Goal: Task Accomplishment & Management: Manage account settings

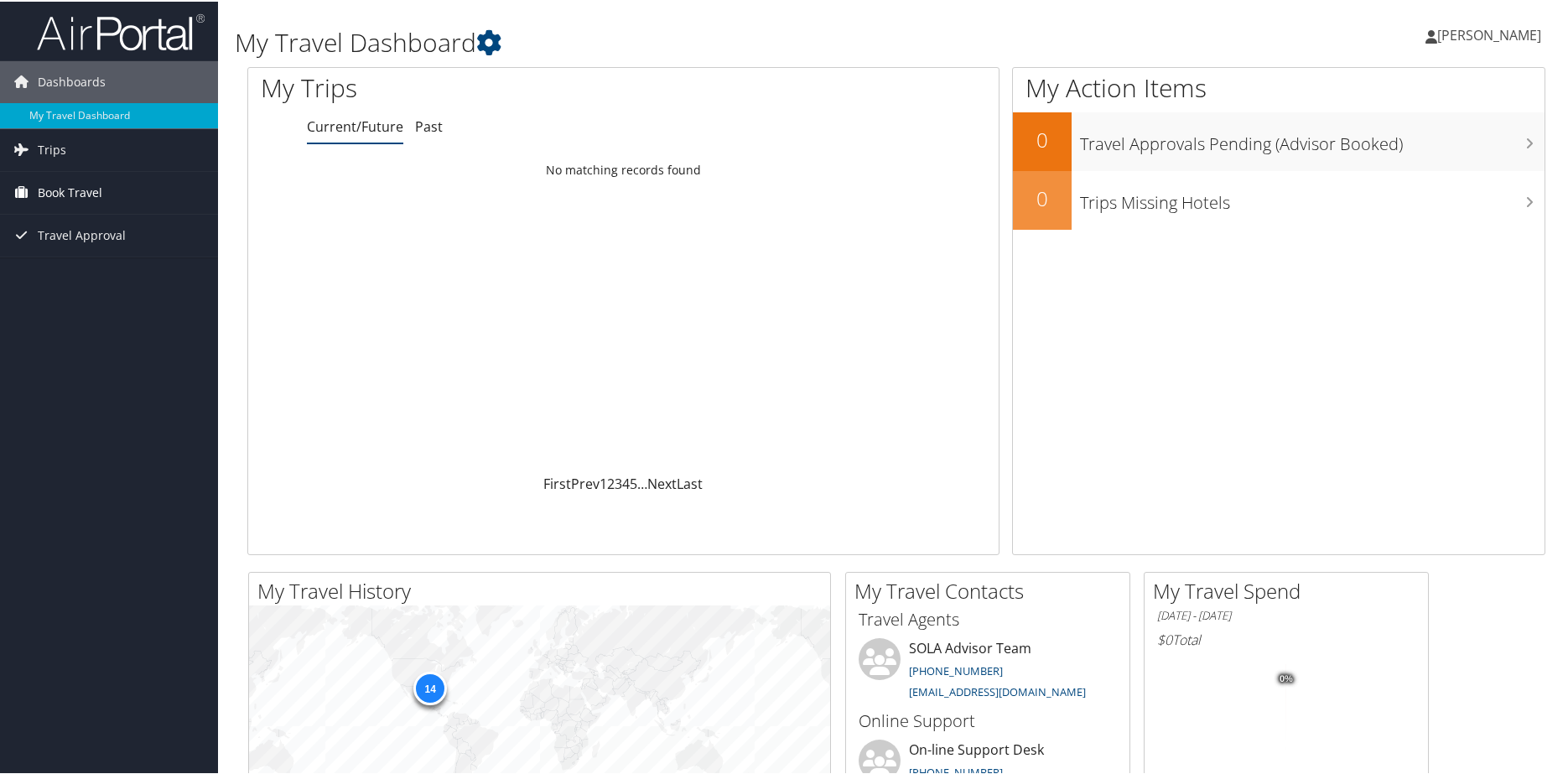
click at [82, 194] on span "Book Travel" at bounding box center [69, 191] width 64 height 42
click at [727, 241] on div "Loading... No matching records found" at bounding box center [623, 313] width 751 height 319
click at [658, 174] on td "No matching records found" at bounding box center [623, 168] width 751 height 30
click at [655, 169] on td "No matching records found" at bounding box center [623, 168] width 751 height 30
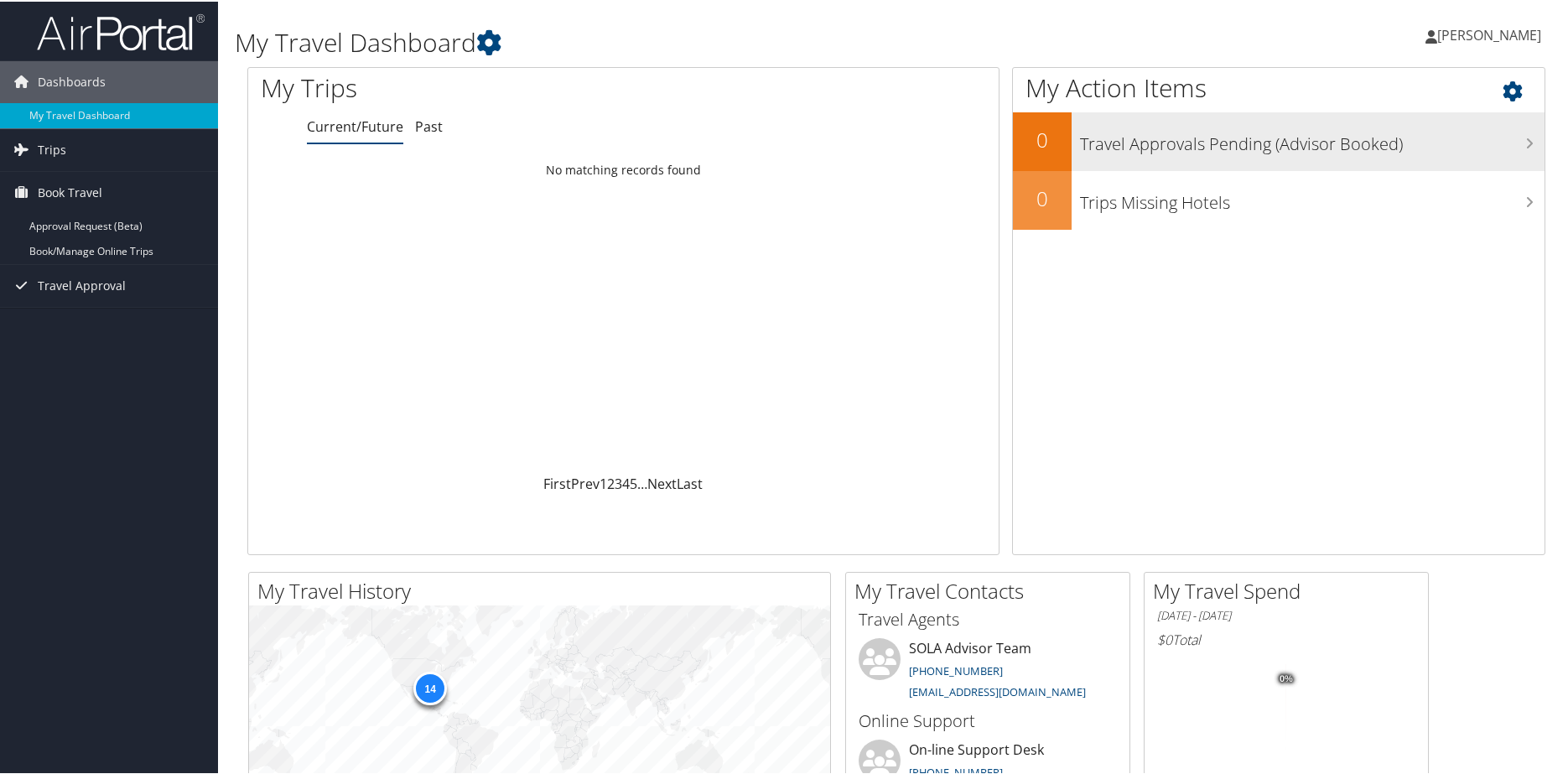
click at [1137, 144] on h3 "Travel Approvals Pending (Advisor Booked)" at bounding box center [1312, 138] width 465 height 32
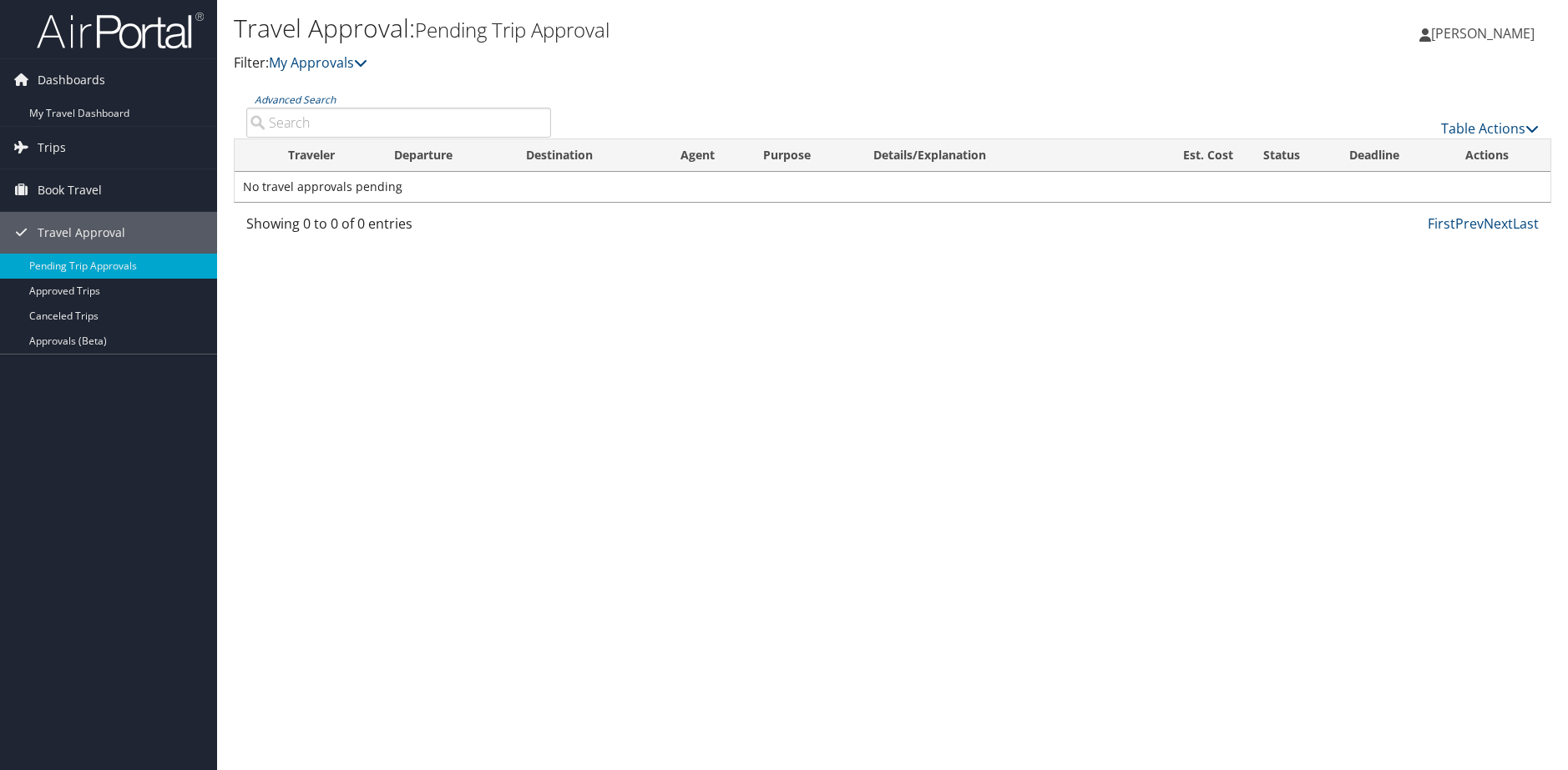
click at [40, 150] on span "Trips" at bounding box center [51, 147] width 28 height 42
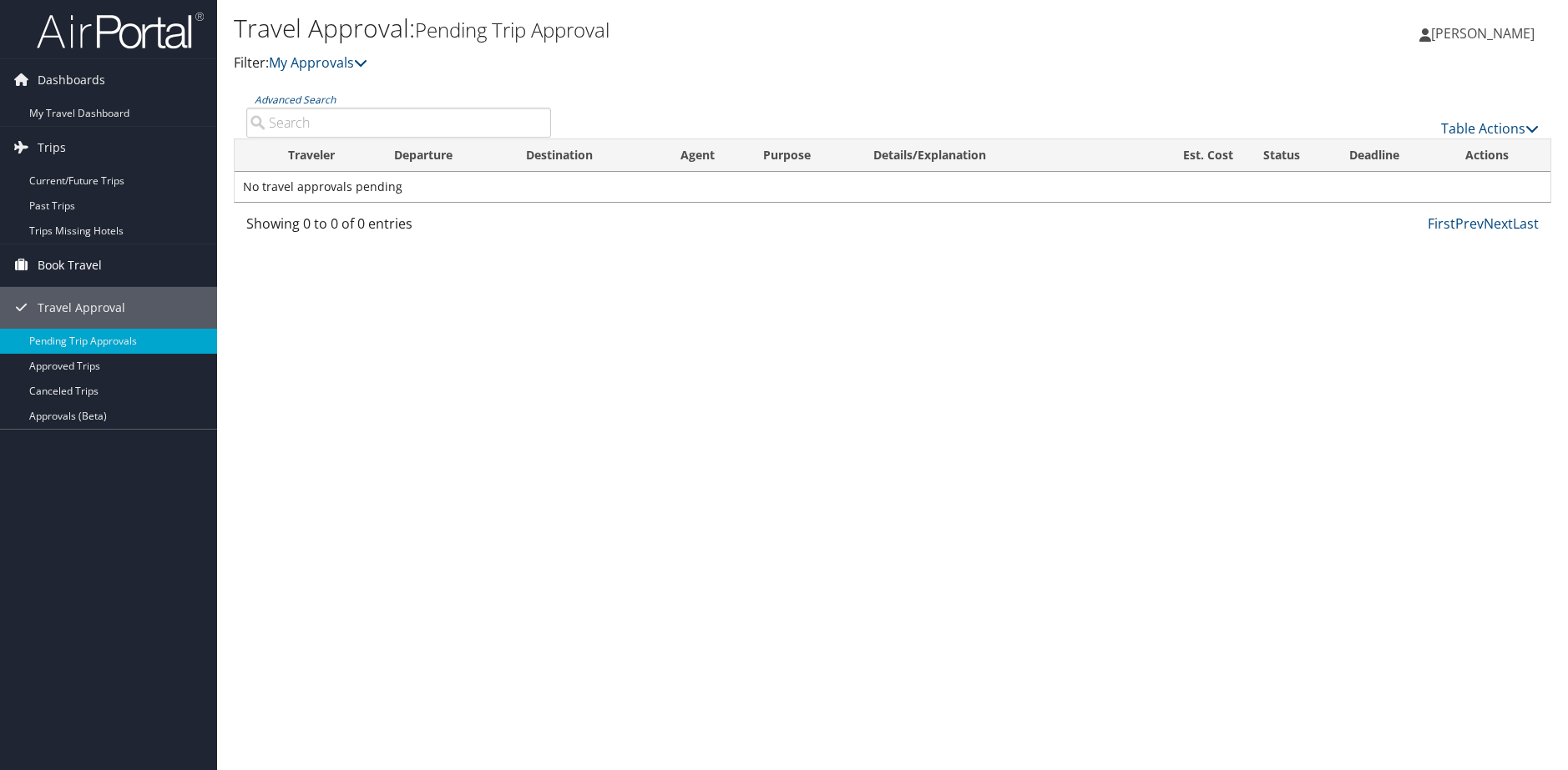
click at [79, 265] on span "Book Travel" at bounding box center [69, 265] width 64 height 42
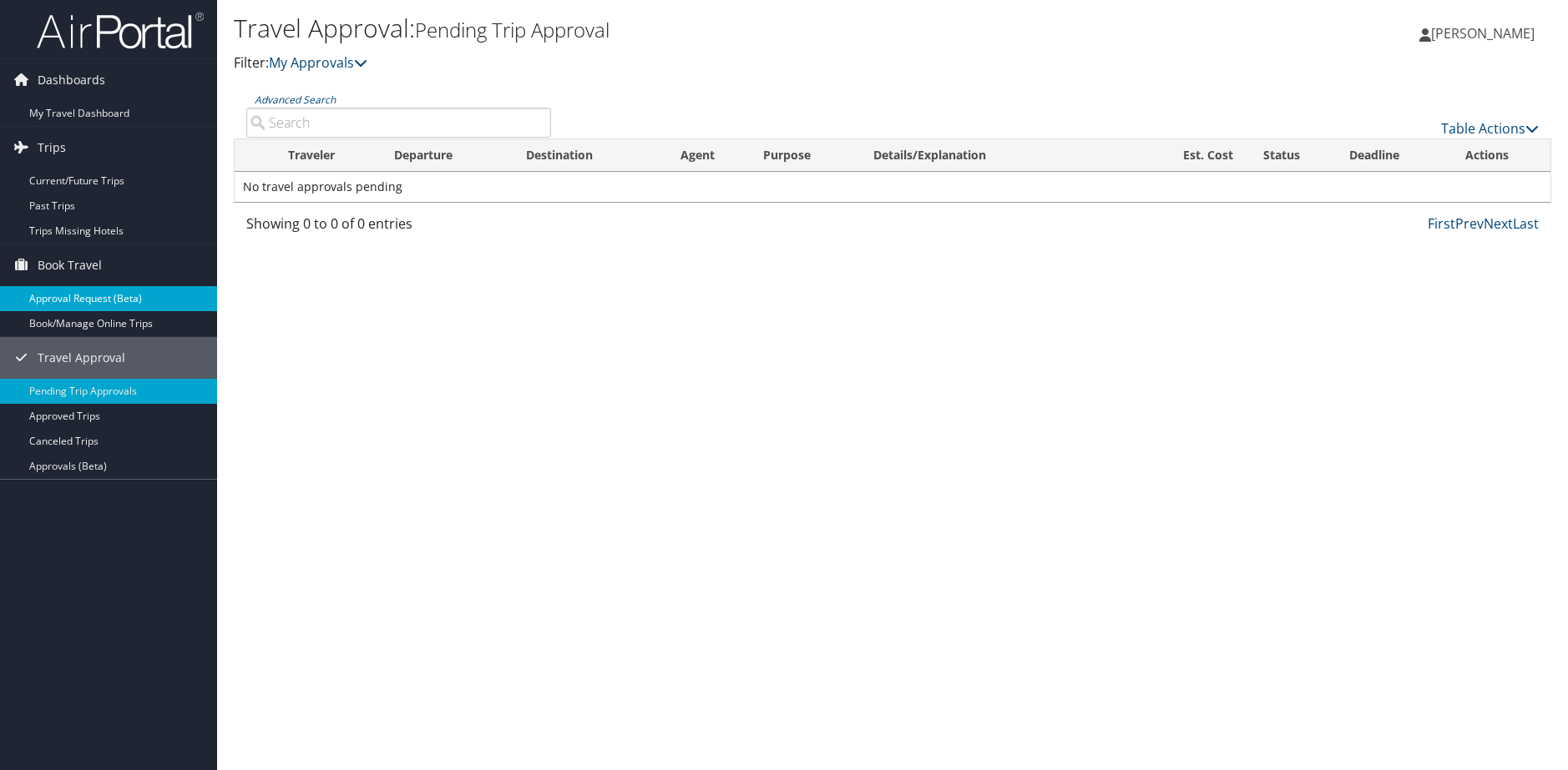
click at [85, 295] on link "Approval Request (Beta)" at bounding box center [108, 298] width 217 height 25
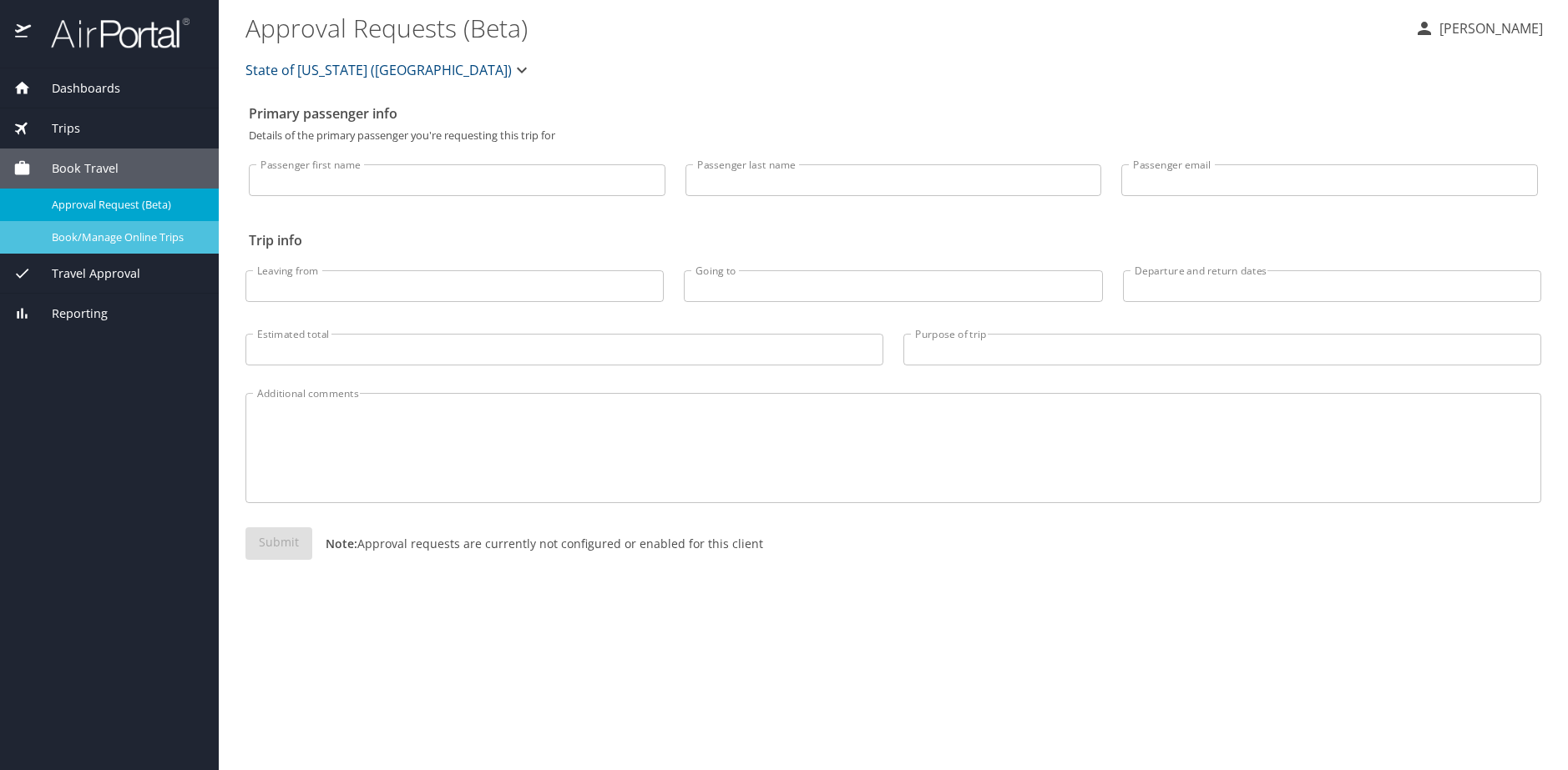
click at [104, 239] on span "Book/Manage Online Trips" at bounding box center [125, 237] width 147 height 16
click at [67, 87] on span "Dashboards" at bounding box center [75, 89] width 89 height 19
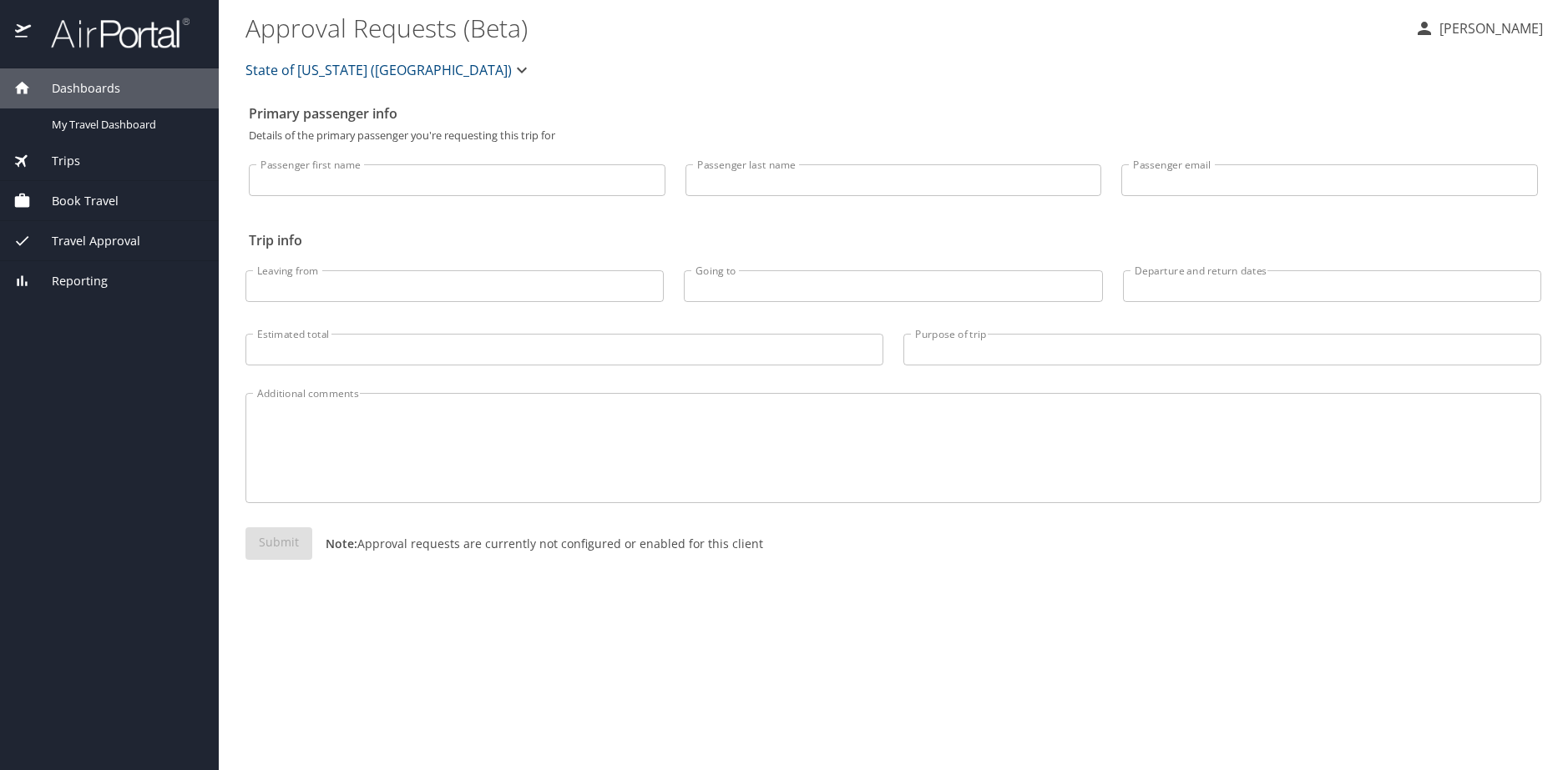
click at [90, 89] on span "Dashboards" at bounding box center [75, 89] width 89 height 19
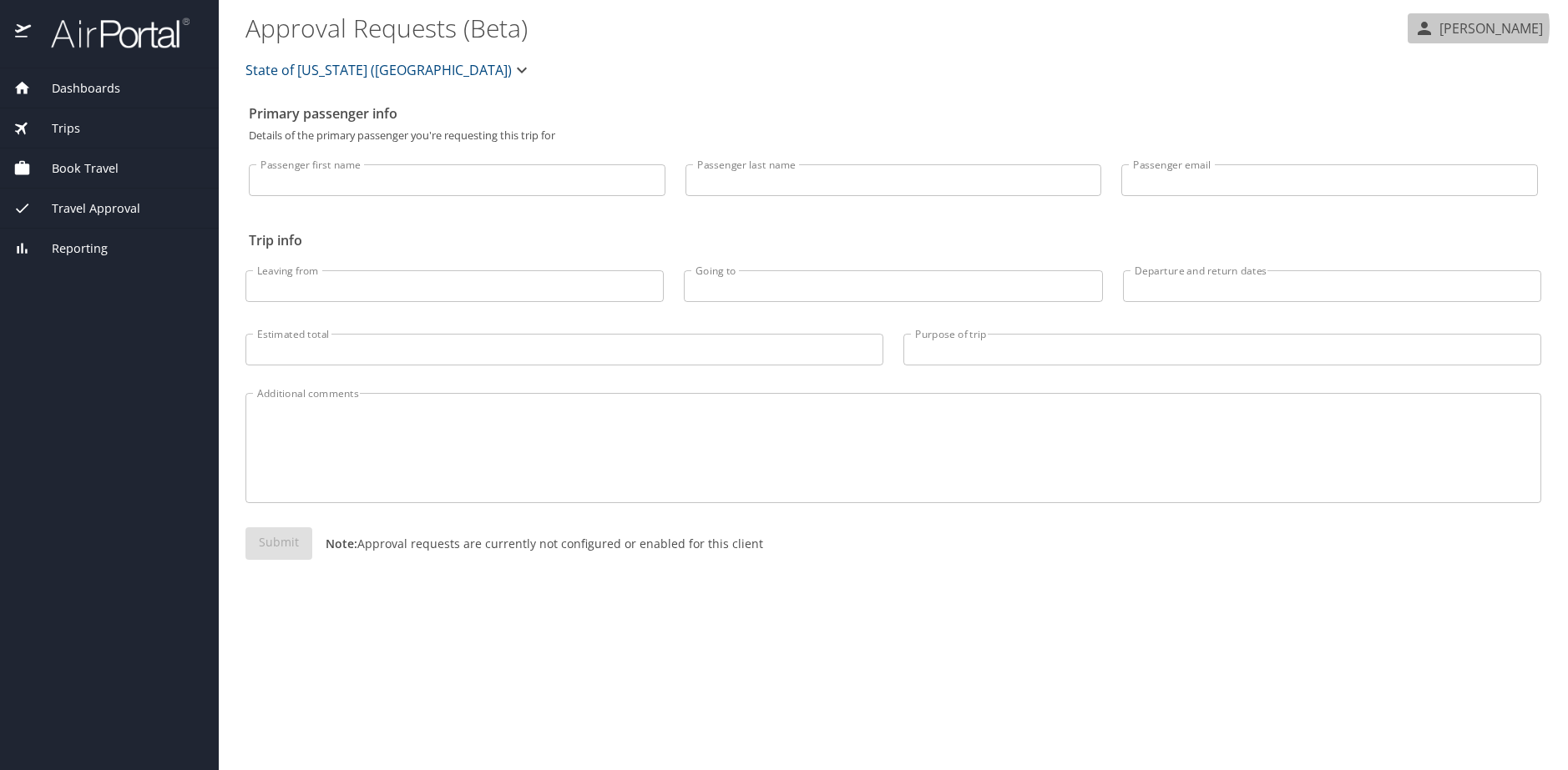
click at [1465, 26] on p "[PERSON_NAME]" at bounding box center [1488, 29] width 108 height 20
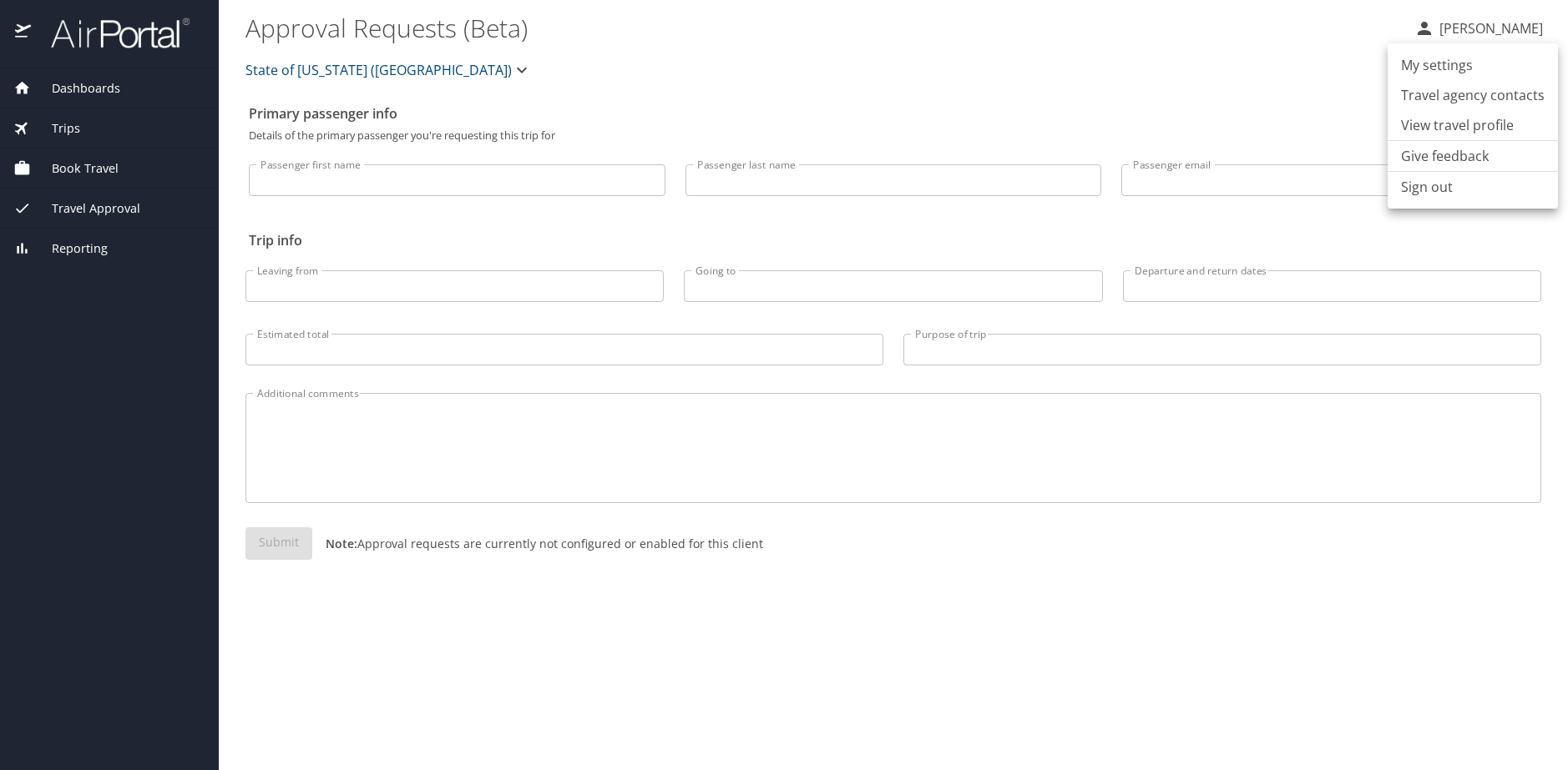
click at [1429, 74] on li "My settings" at bounding box center [1473, 65] width 170 height 30
